Goal: Task Accomplishment & Management: Manage account settings

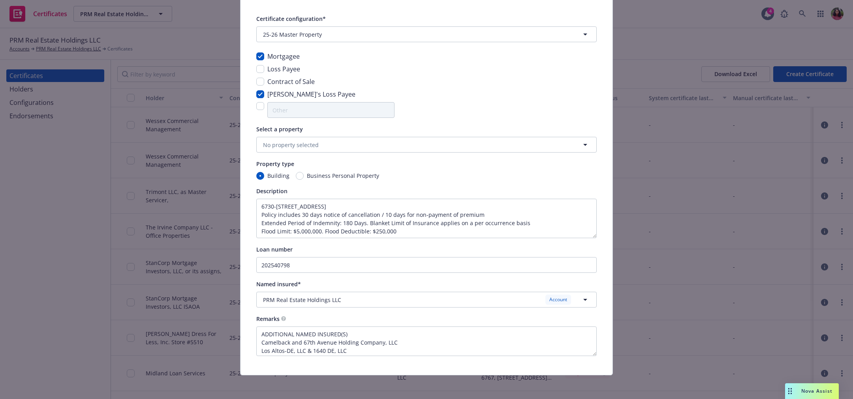
scroll to position [54, 0]
click at [371, 302] on div "PRM Real Estate Holdings LLC Account" at bounding box center [421, 299] width 317 height 10
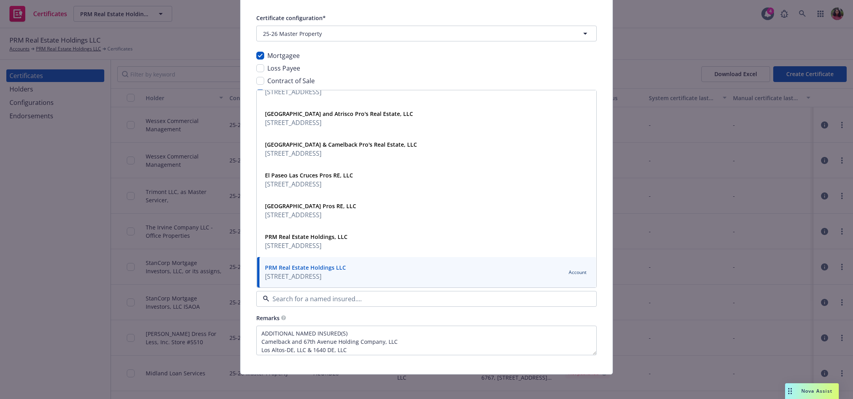
scroll to position [0, 0]
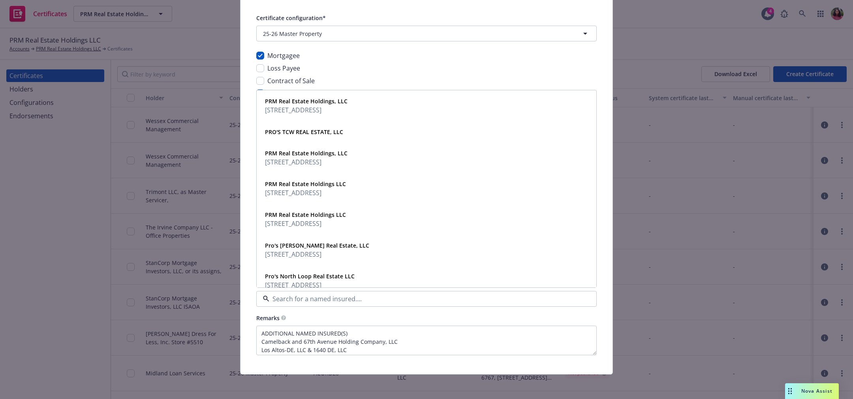
click at [337, 302] on input at bounding box center [424, 298] width 311 height 9
click at [244, 299] on div "Certificate configuration* [object Object] 25-26 Master Property Mortgagee Loss…" at bounding box center [426, 184] width 372 height 381
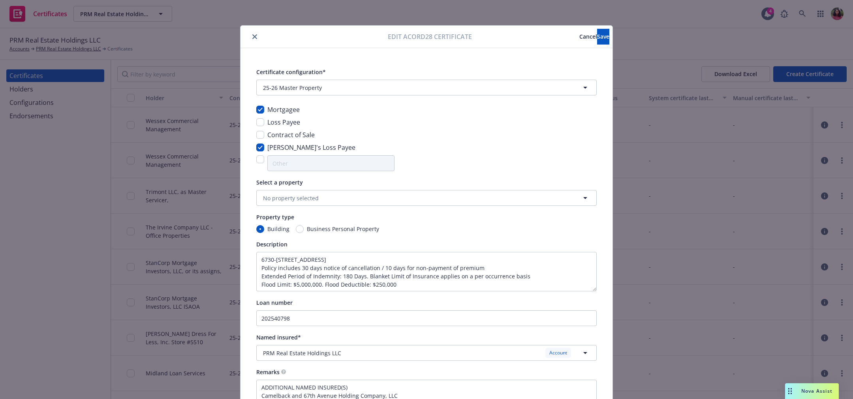
click at [579, 35] on span "Cancel" at bounding box center [588, 36] width 18 height 7
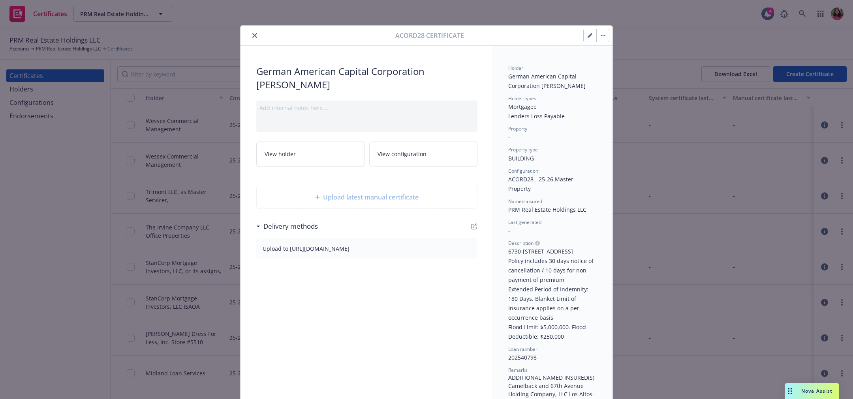
click at [586, 39] on button "button" at bounding box center [589, 35] width 13 height 13
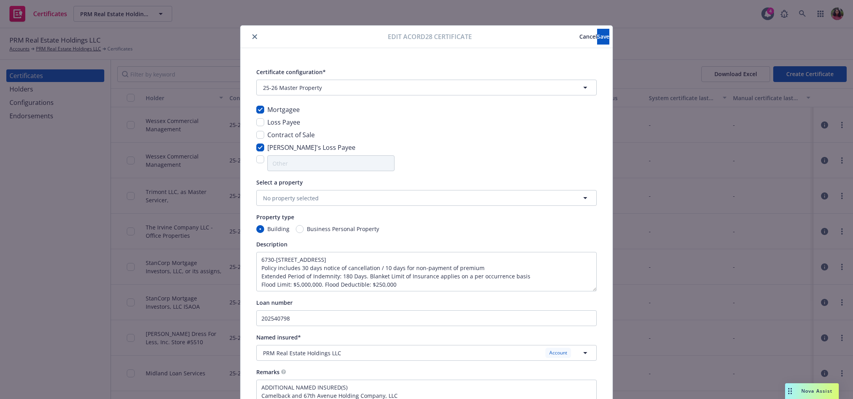
click at [579, 38] on span "Cancel" at bounding box center [588, 36] width 18 height 7
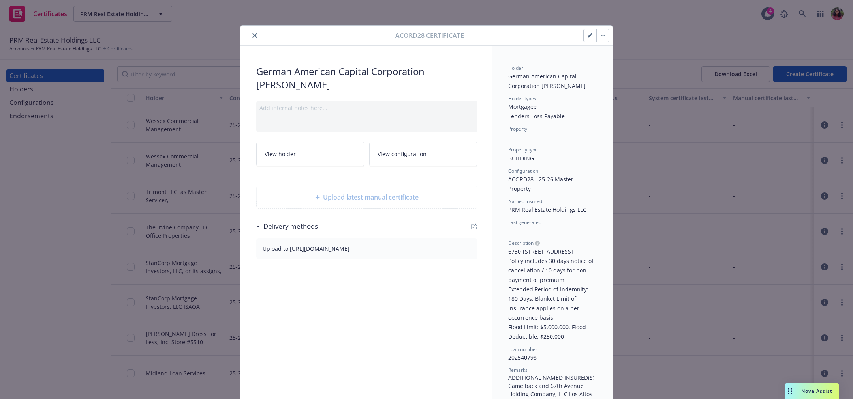
click at [597, 33] on button "button" at bounding box center [602, 35] width 13 height 13
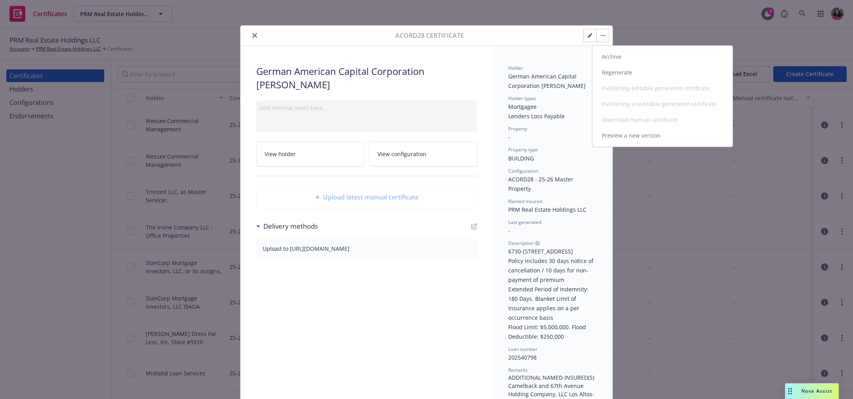
click at [623, 134] on link "Preview a new version" at bounding box center [662, 136] width 140 height 16
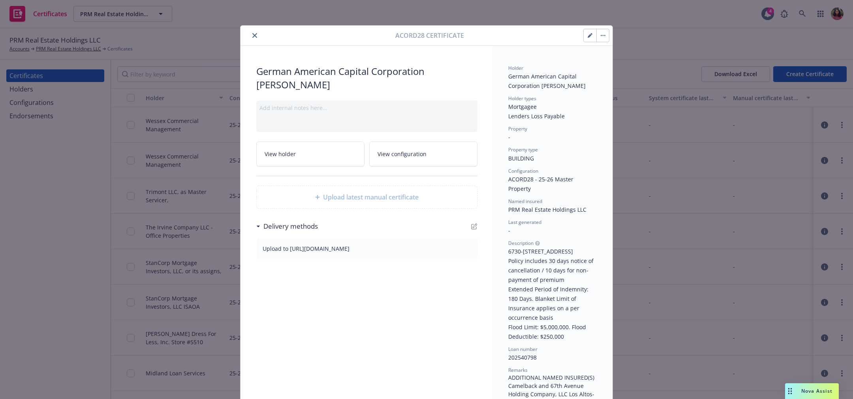
click at [252, 37] on icon "close" at bounding box center [254, 35] width 5 height 5
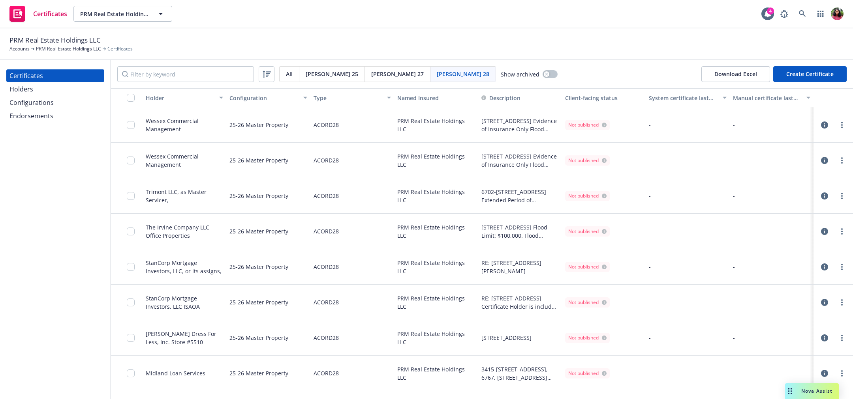
click at [793, 77] on button "Create Certificate" at bounding box center [809, 74] width 73 height 16
select select "ACORD28"
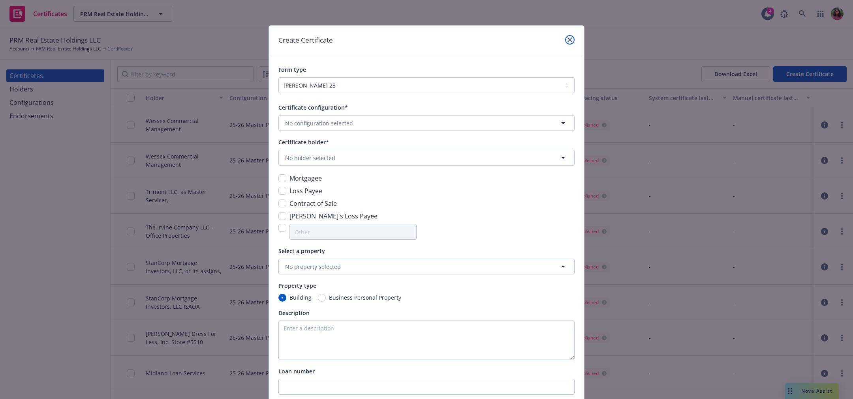
click at [565, 37] on link "close" at bounding box center [569, 39] width 9 height 9
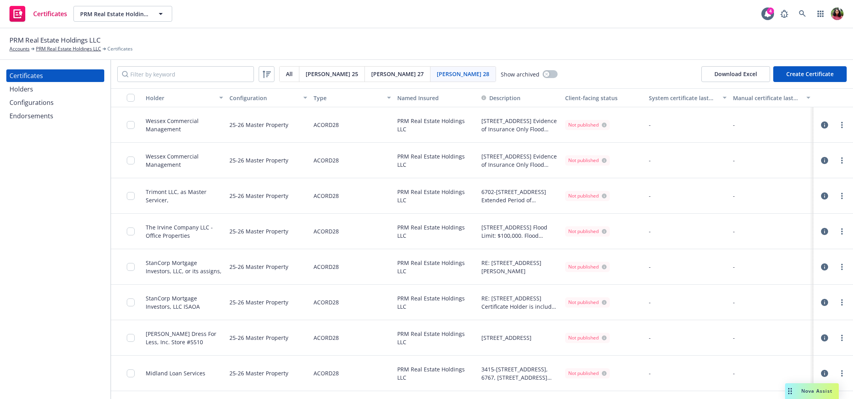
click at [40, 92] on div "Holders" at bounding box center [55, 89] width 92 height 13
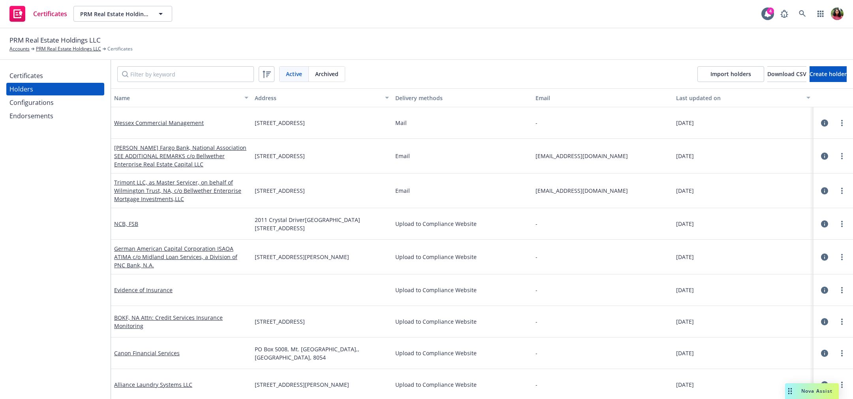
click at [40, 101] on div "Configurations" at bounding box center [31, 102] width 44 height 13
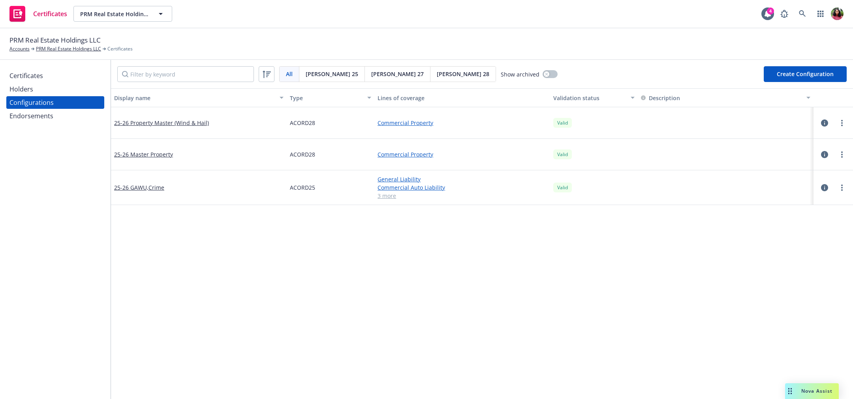
click at [437, 71] on span "Acord 28" at bounding box center [463, 74] width 52 height 8
click at [803, 73] on button "Create Configuration" at bounding box center [804, 74] width 83 height 16
select select "ACORD28"
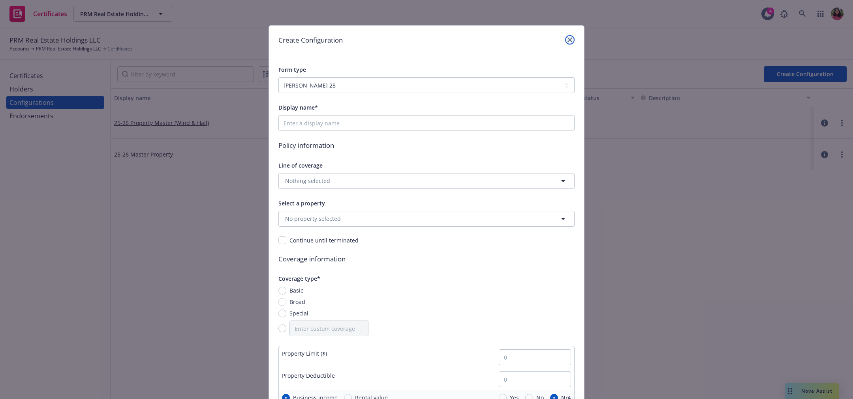
click at [567, 39] on icon "close" at bounding box center [569, 39] width 5 height 5
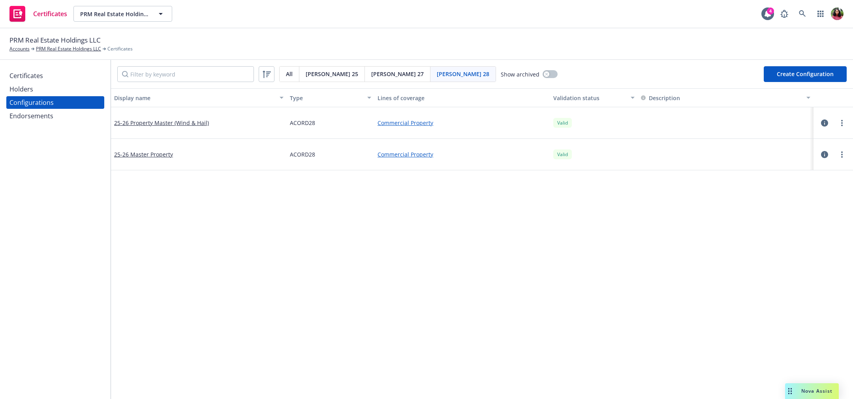
click at [68, 82] on div "Certificates Holders Configurations Endorsements" at bounding box center [55, 95] width 98 height 53
click at [64, 93] on div "Holders" at bounding box center [55, 89] width 92 height 13
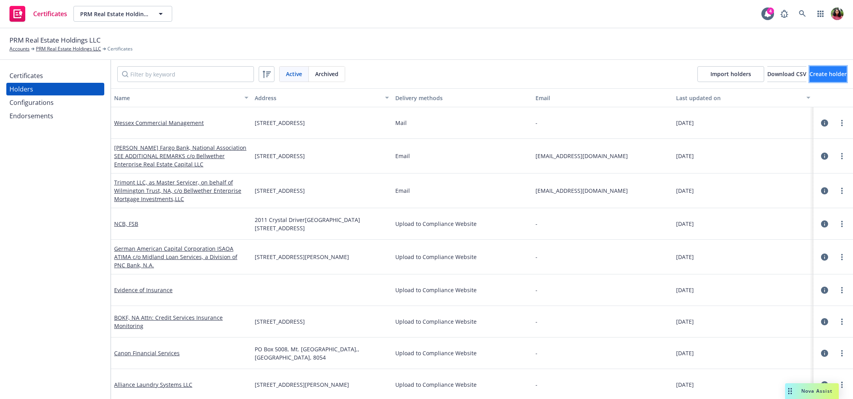
click at [821, 77] on span "Create holder" at bounding box center [827, 73] width 37 height 7
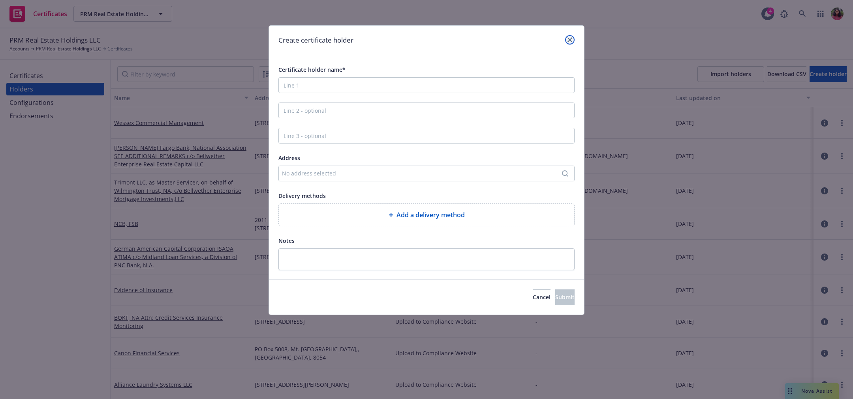
click at [570, 38] on icon "close" at bounding box center [569, 39] width 5 height 5
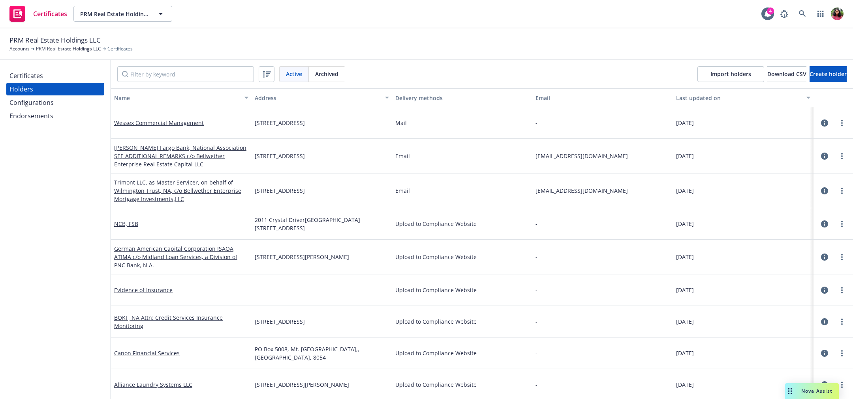
click at [49, 73] on div "Certificates" at bounding box center [55, 75] width 92 height 13
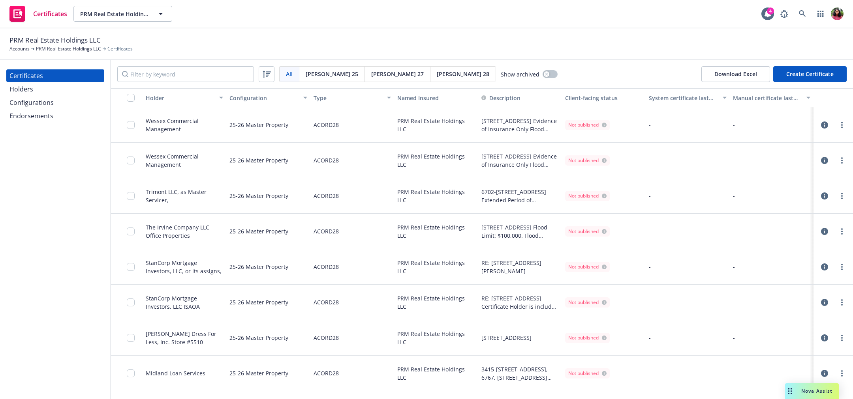
click at [371, 75] on span "Acord 27" at bounding box center [397, 74] width 52 height 8
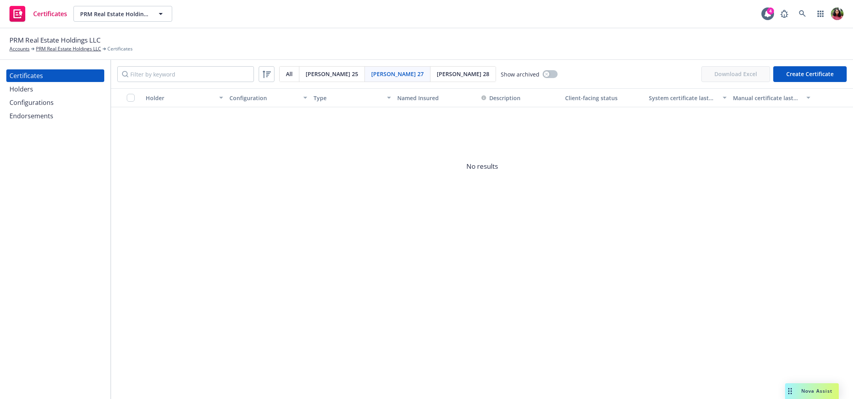
click at [322, 71] on span "Acord 25" at bounding box center [332, 74] width 52 height 8
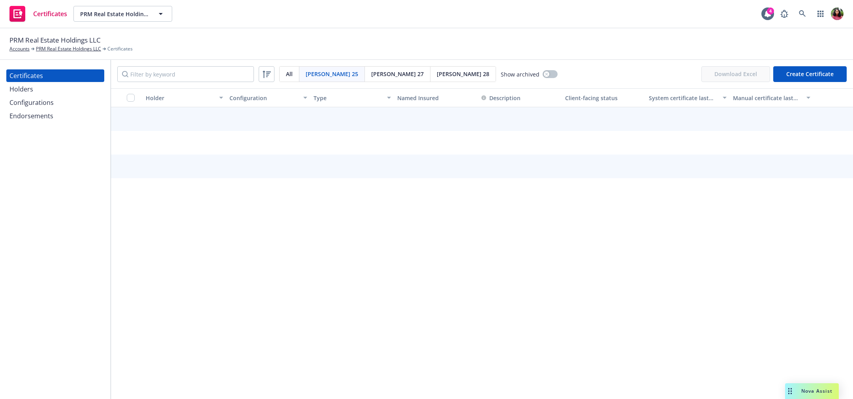
click at [437, 73] on span "Acord 28" at bounding box center [463, 74] width 52 height 8
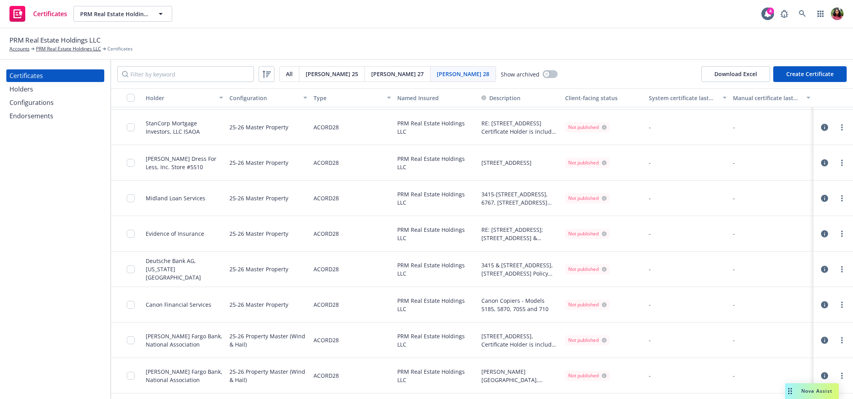
scroll to position [195, 0]
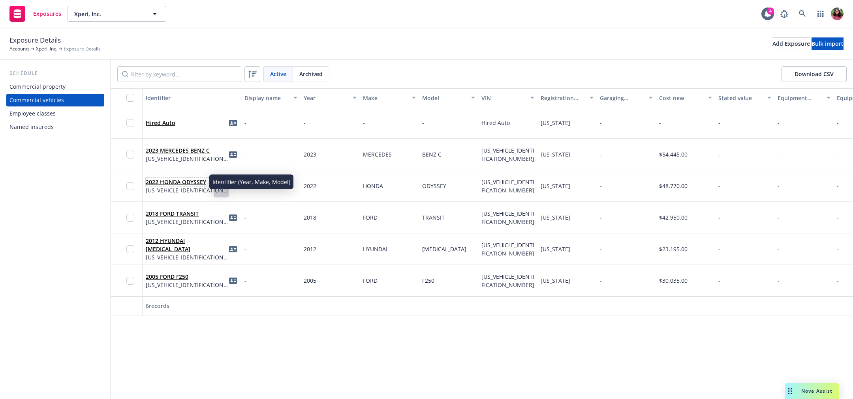
click at [184, 183] on link "2022 HONDA ODYSSEY" at bounding box center [176, 181] width 60 height 7
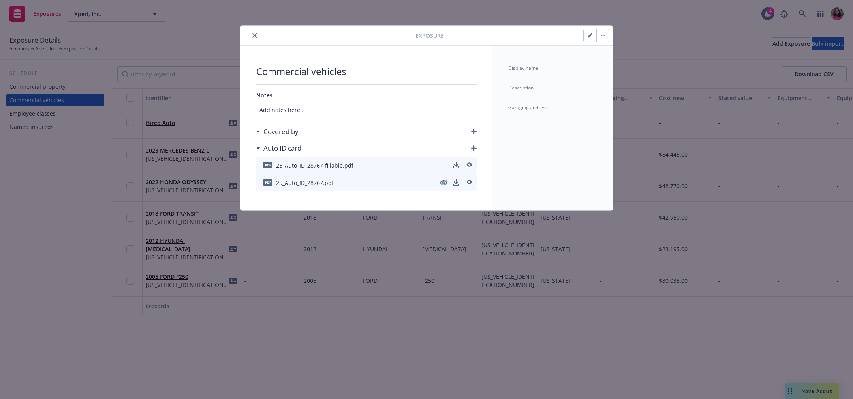
click at [255, 35] on icon "close" at bounding box center [254, 35] width 5 height 5
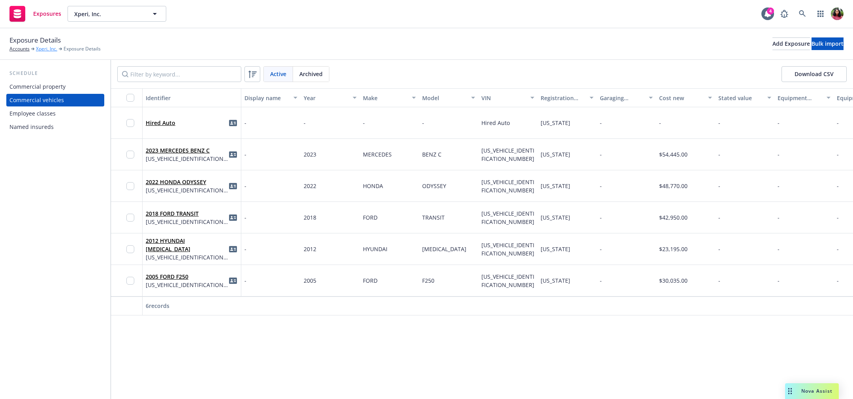
click at [40, 49] on link "Xperi, Inc." at bounding box center [46, 48] width 21 height 7
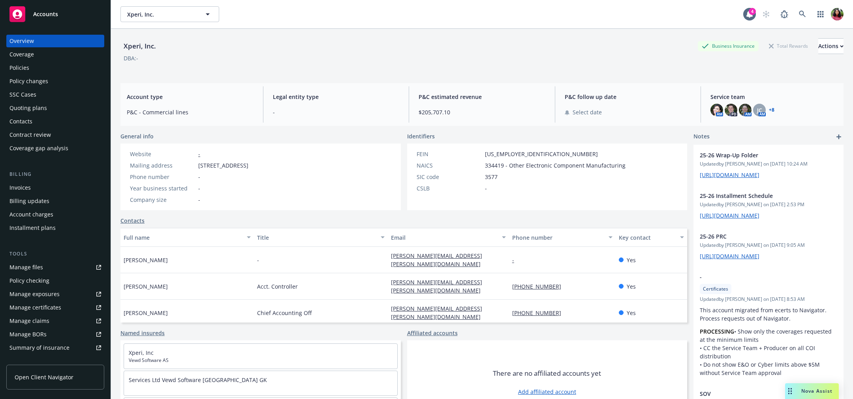
click at [56, 348] on div "Summary of insurance" at bounding box center [39, 348] width 60 height 13
click at [58, 377] on span "Open Client Navigator" at bounding box center [44, 377] width 59 height 8
click at [37, 271] on div "Manage files" at bounding box center [26, 267] width 34 height 13
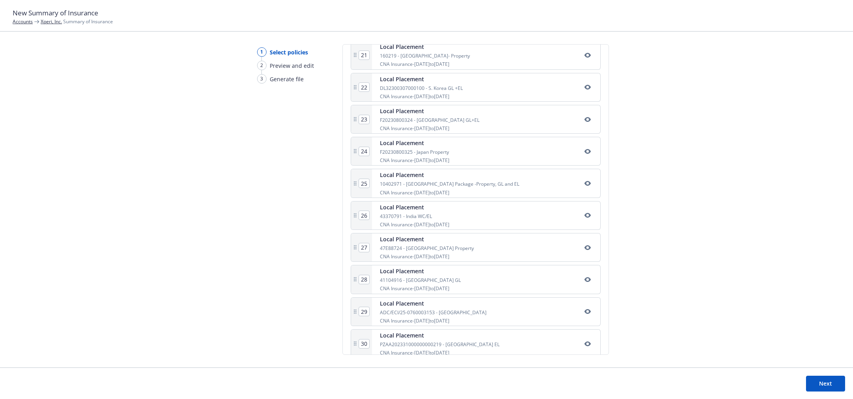
scroll to position [946, 0]
click at [831, 382] on button "Next" at bounding box center [825, 384] width 39 height 16
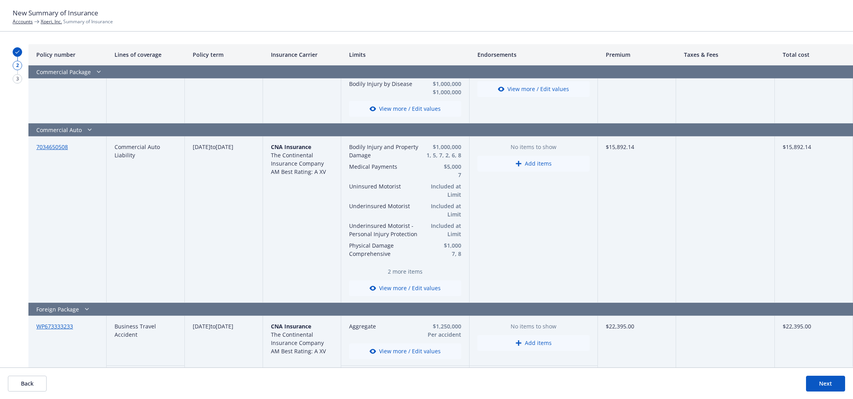
scroll to position [433, 0]
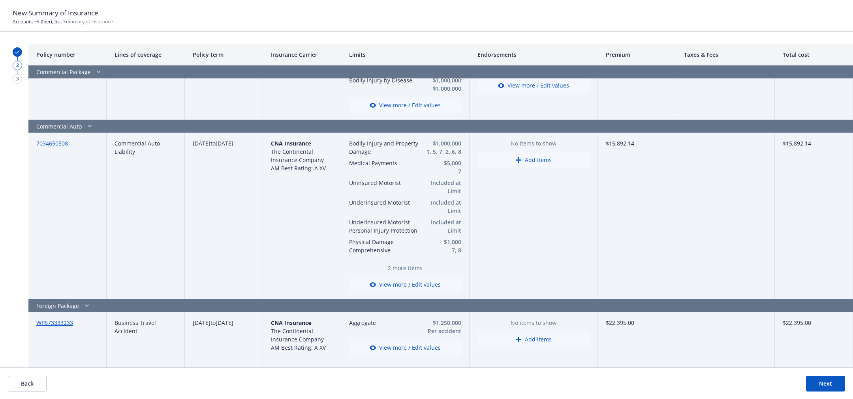
click at [402, 281] on button "View more / Edit values" at bounding box center [405, 285] width 112 height 16
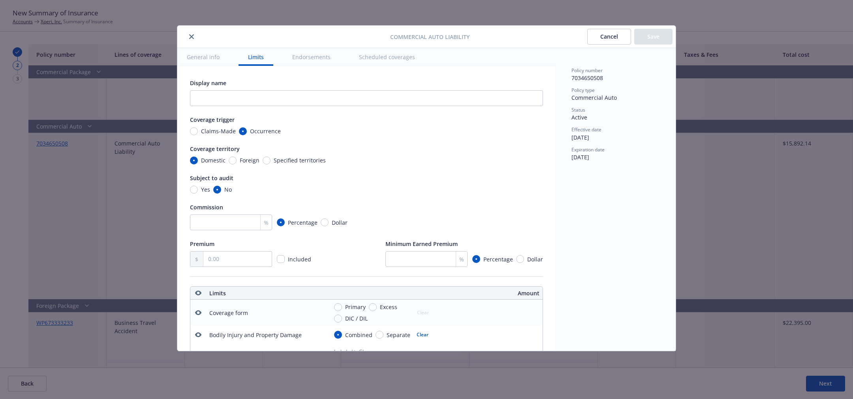
scroll to position [220, 0]
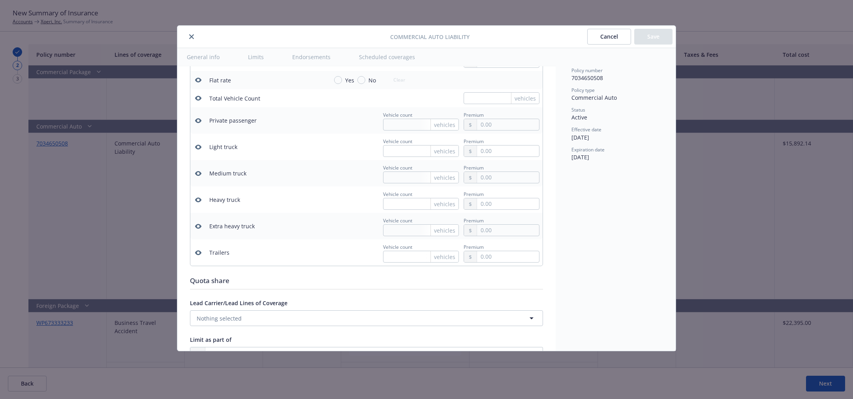
type textarea "x"
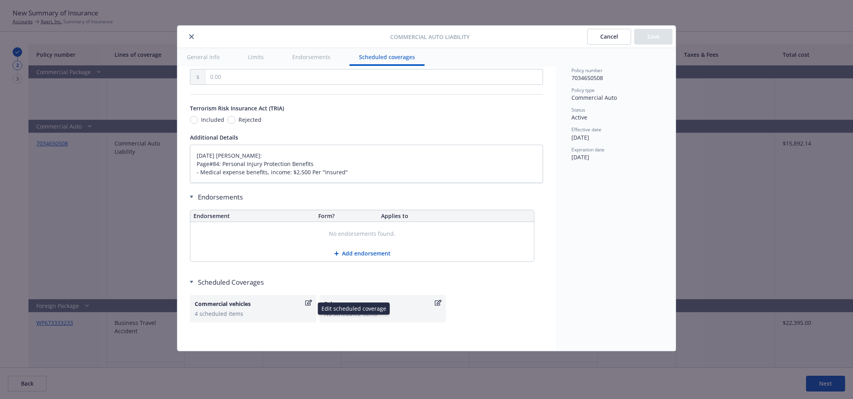
click at [307, 302] on icon "button" at bounding box center [308, 303] width 7 height 6
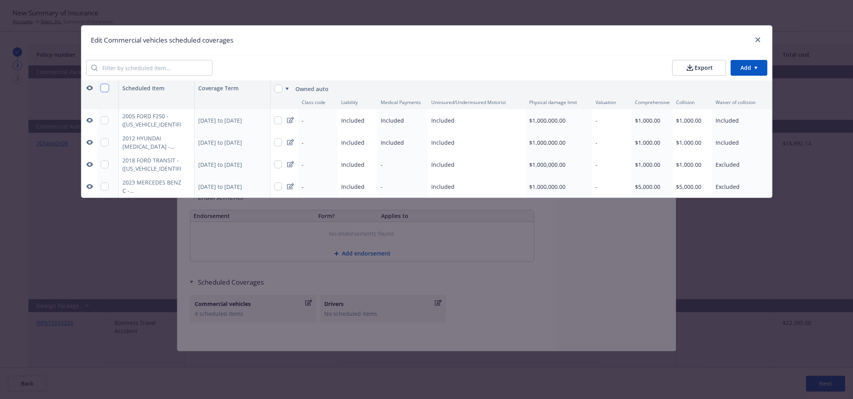
click at [103, 86] on input "checkbox" at bounding box center [105, 88] width 8 height 8
checkbox input "true"
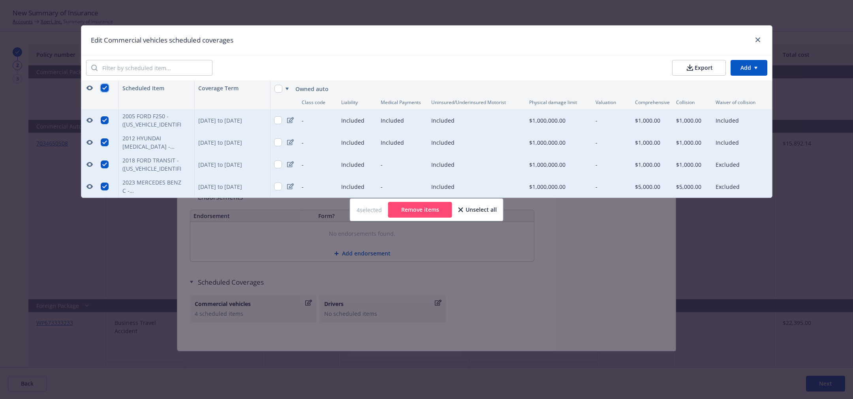
click at [103, 86] on input "checkbox" at bounding box center [105, 88] width 8 height 8
checkbox input "false"
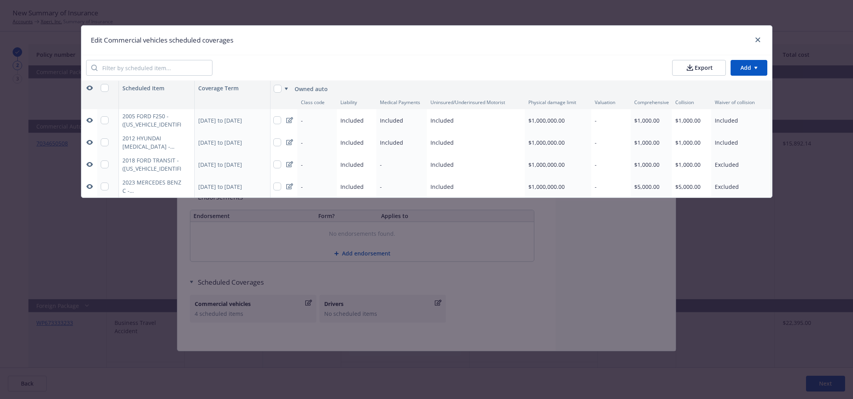
scroll to position [0, 0]
type textarea "x"
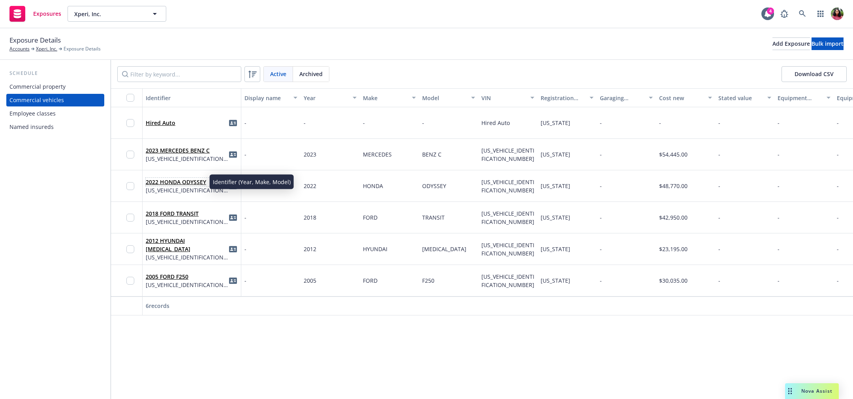
click at [190, 184] on link "2022 HONDA ODYSSEY" at bounding box center [176, 181] width 60 height 7
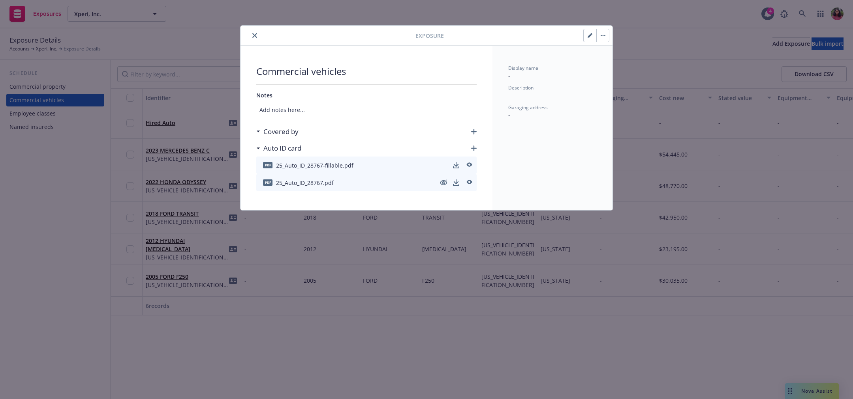
click at [602, 35] on icon "button" at bounding box center [602, 36] width 5 height 2
click at [503, 36] on div "Archive Delete" at bounding box center [526, 35] width 165 height 13
click at [250, 36] on button "close" at bounding box center [254, 35] width 9 height 9
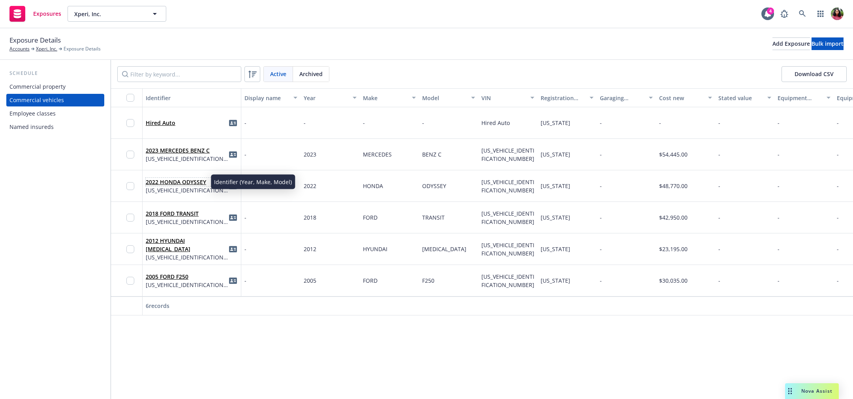
click at [174, 185] on link "2022 HONDA ODYSSEY" at bounding box center [176, 181] width 60 height 7
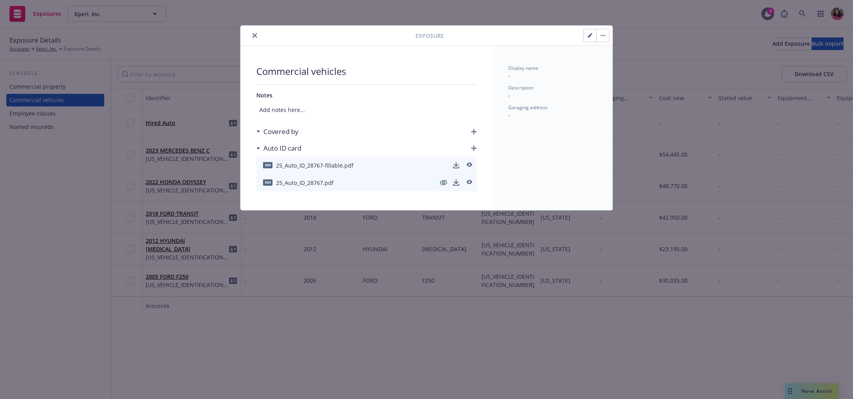
click at [255, 33] on icon "close" at bounding box center [254, 35] width 5 height 5
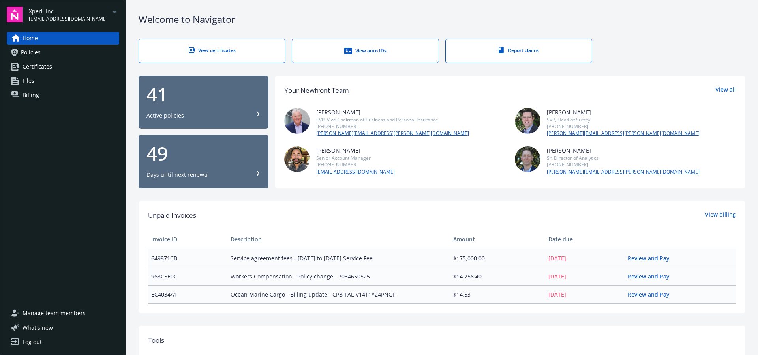
click at [47, 66] on span "Certificates" at bounding box center [37, 66] width 30 height 13
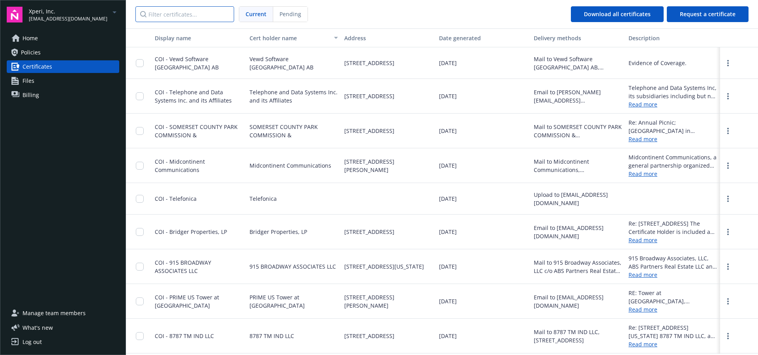
click at [180, 9] on input "Filter certificates..." at bounding box center [184, 14] width 99 height 16
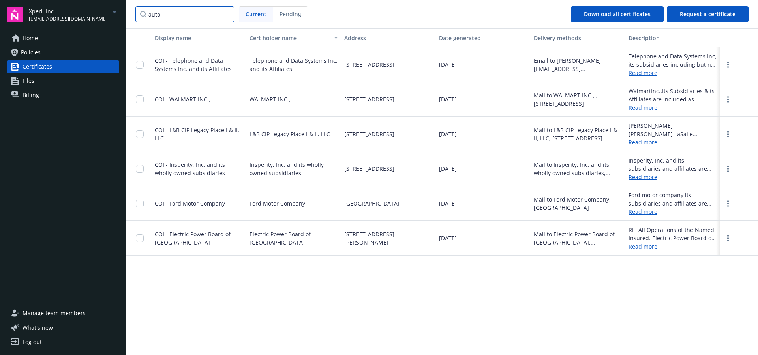
type input "auto"
click at [139, 203] on input "checkbox" at bounding box center [140, 204] width 8 height 8
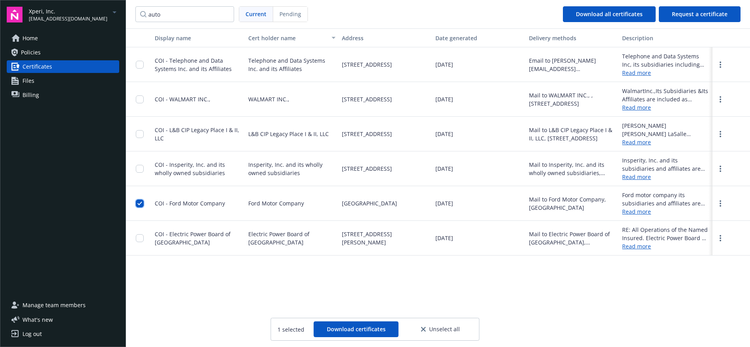
click at [140, 202] on input "checkbox" at bounding box center [140, 204] width 8 height 8
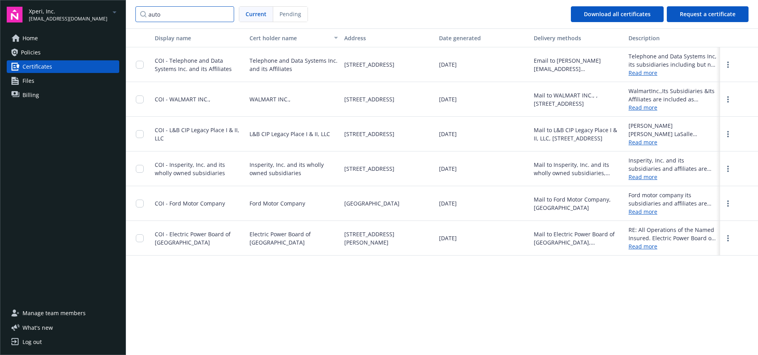
click at [210, 14] on input "auto" at bounding box center [184, 14] width 99 height 16
click at [226, 15] on input "auto" at bounding box center [184, 14] width 99 height 16
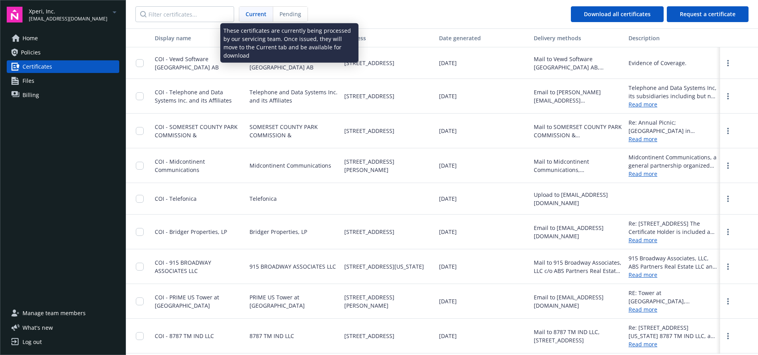
click at [293, 17] on span "Pending" at bounding box center [290, 14] width 22 height 8
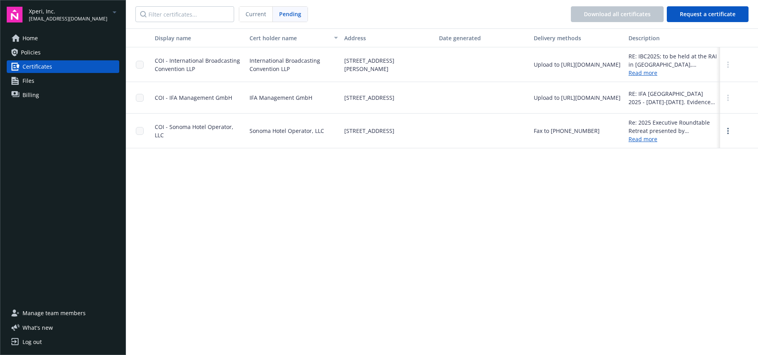
click at [257, 16] on span "Current" at bounding box center [256, 14] width 21 height 8
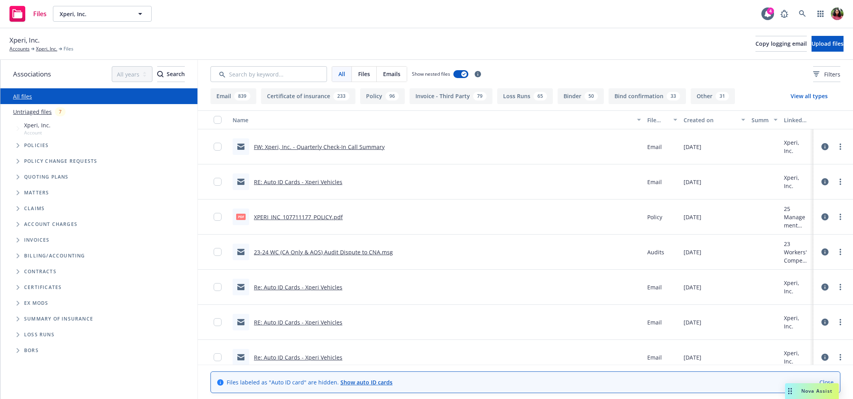
click at [327, 180] on link "RE: Auto ID Cards - Xperi Vehicles" at bounding box center [298, 181] width 88 height 7
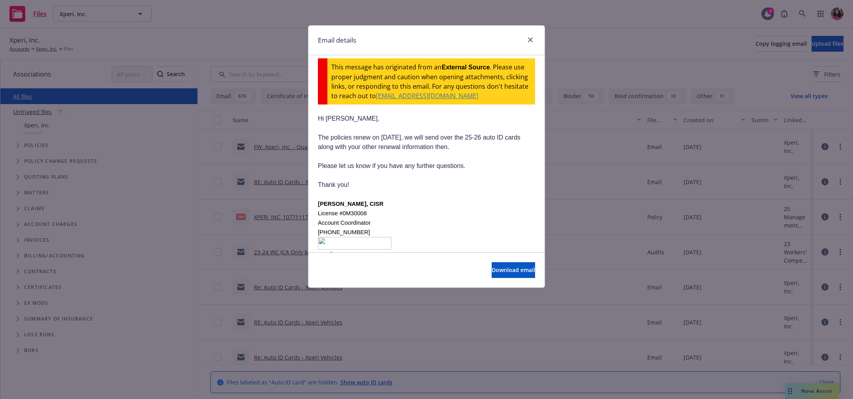
scroll to position [1427, 0]
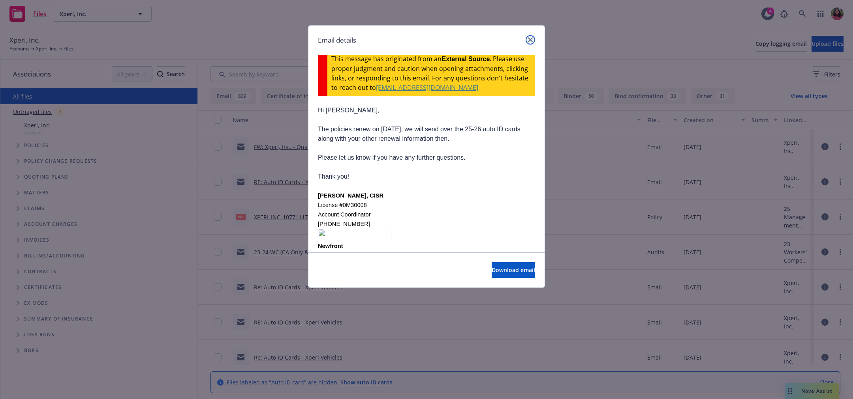
click at [531, 37] on icon "close" at bounding box center [530, 39] width 5 height 5
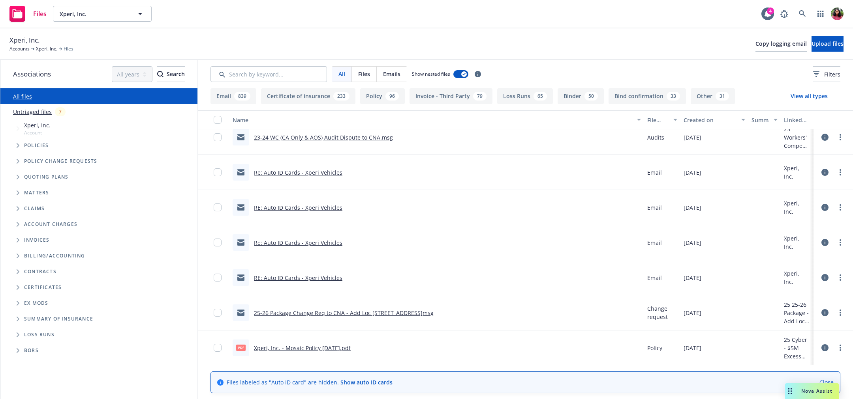
scroll to position [0, 0]
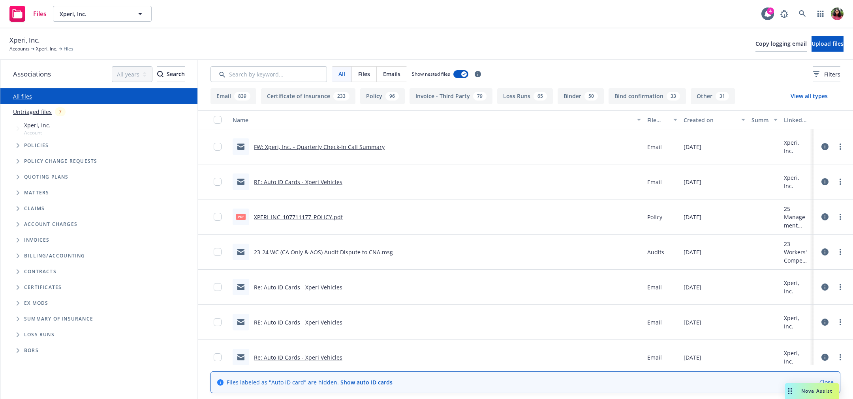
click at [355, 381] on link "Show auto ID cards" at bounding box center [366, 382] width 52 height 7
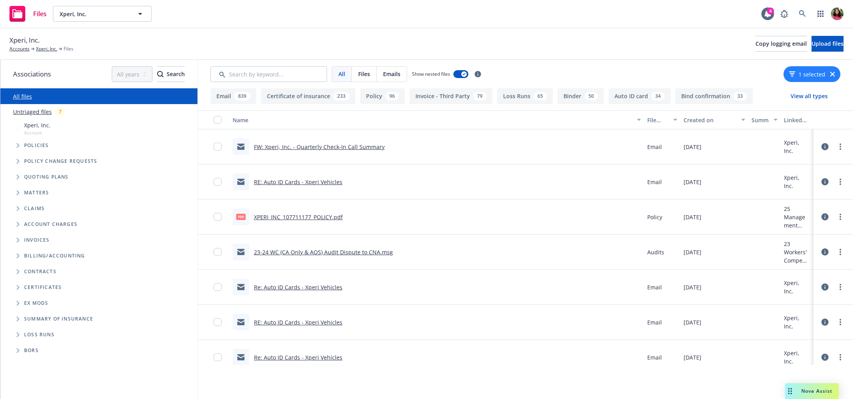
click at [313, 217] on link "XPERI_INC_107711177_POLICY.pdf" at bounding box center [298, 217] width 89 height 7
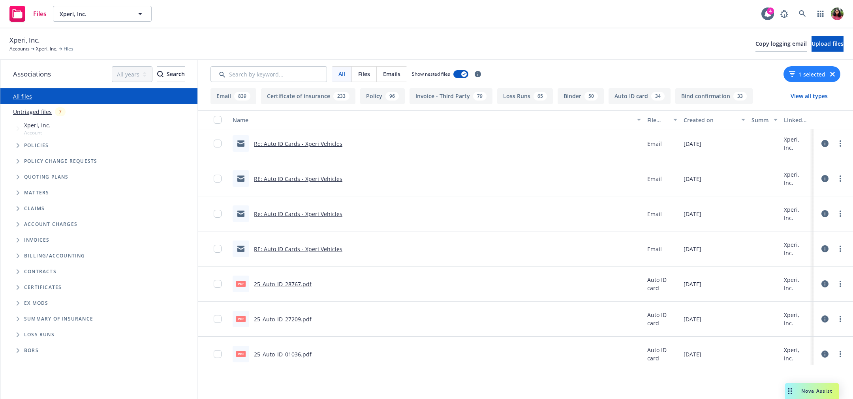
click at [300, 284] on link "25_Auto_ID_28767.pdf" at bounding box center [283, 284] width 58 height 7
click at [295, 249] on link "RE: Auto ID Cards - Xperi Vehicles" at bounding box center [298, 249] width 88 height 7
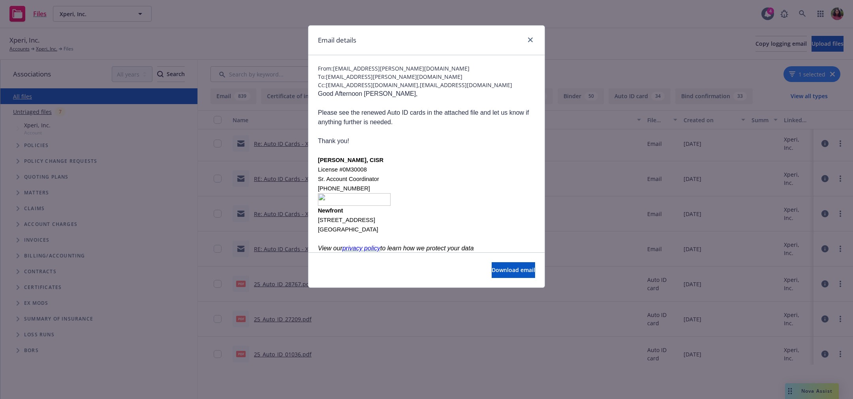
scroll to position [0, 0]
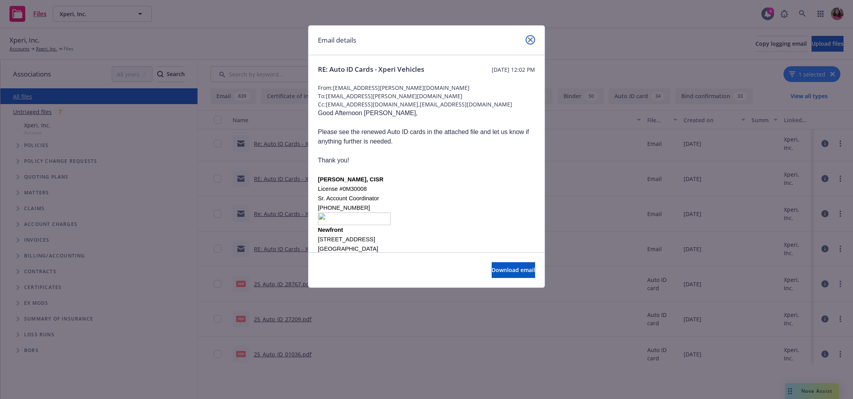
click at [532, 40] on icon "close" at bounding box center [530, 39] width 5 height 5
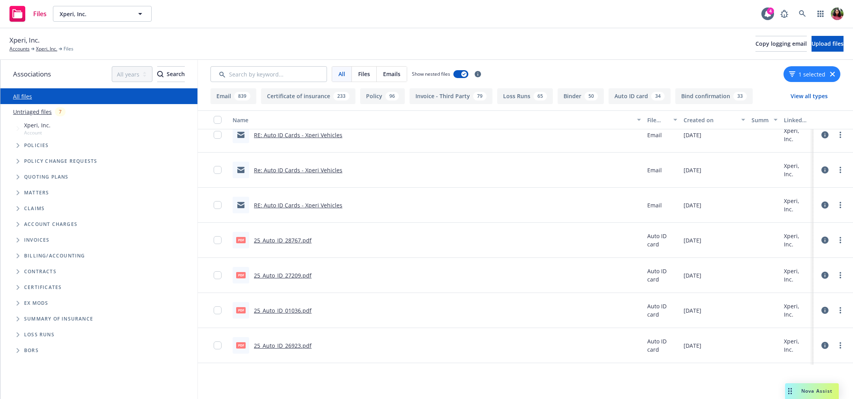
scroll to position [190, 0]
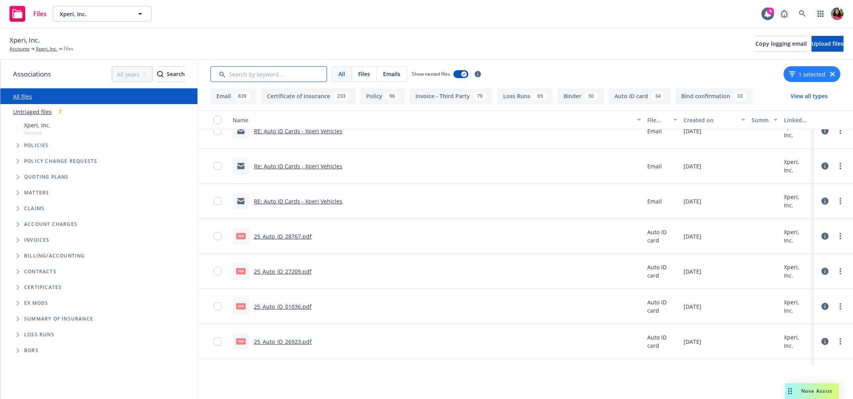
click at [283, 77] on input "Search by keyword..." at bounding box center [268, 74] width 116 height 16
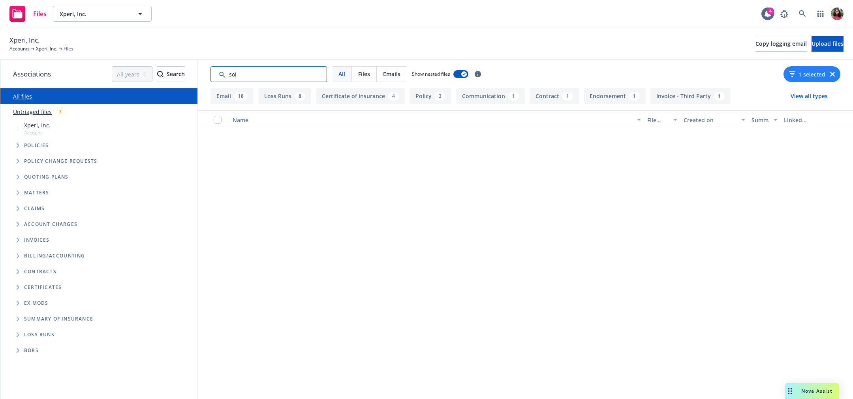
scroll to position [0, 0]
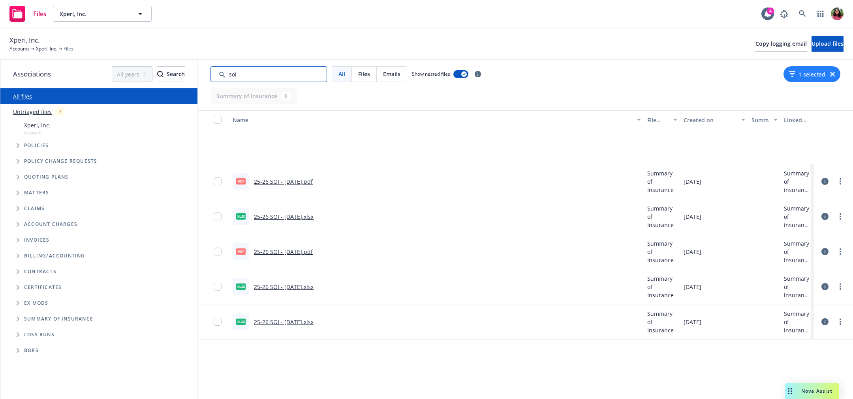
type input "soi"
click at [313, 181] on link "25-26 SOI - [DATE].pdf" at bounding box center [283, 181] width 59 height 7
